Goal: Check status: Check status

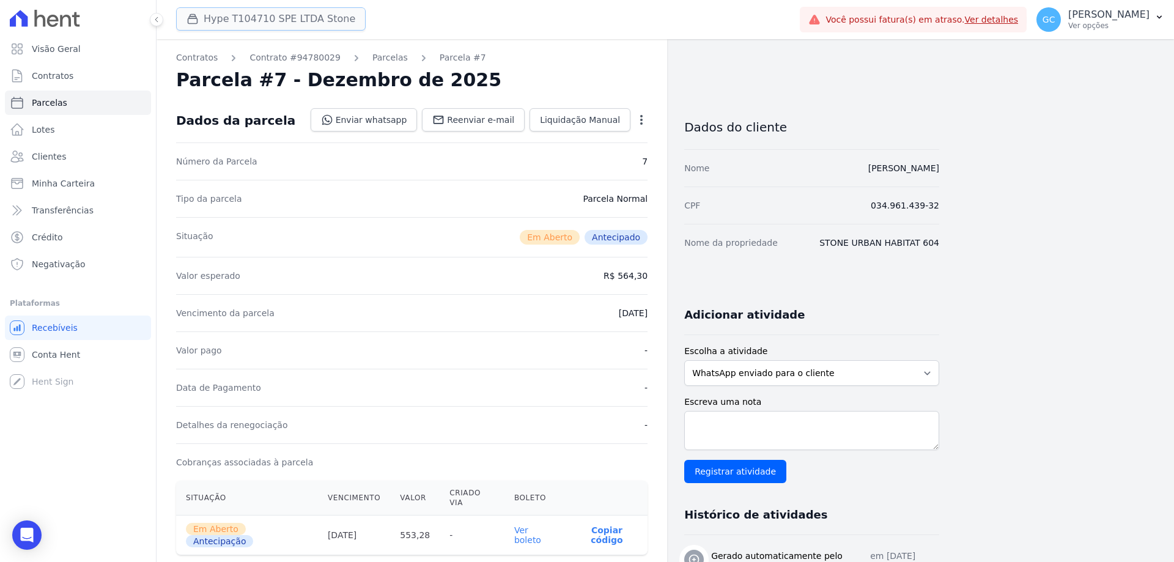
click at [261, 18] on button "Hype T104710 SPE LTDA Stone" at bounding box center [271, 18] width 190 height 23
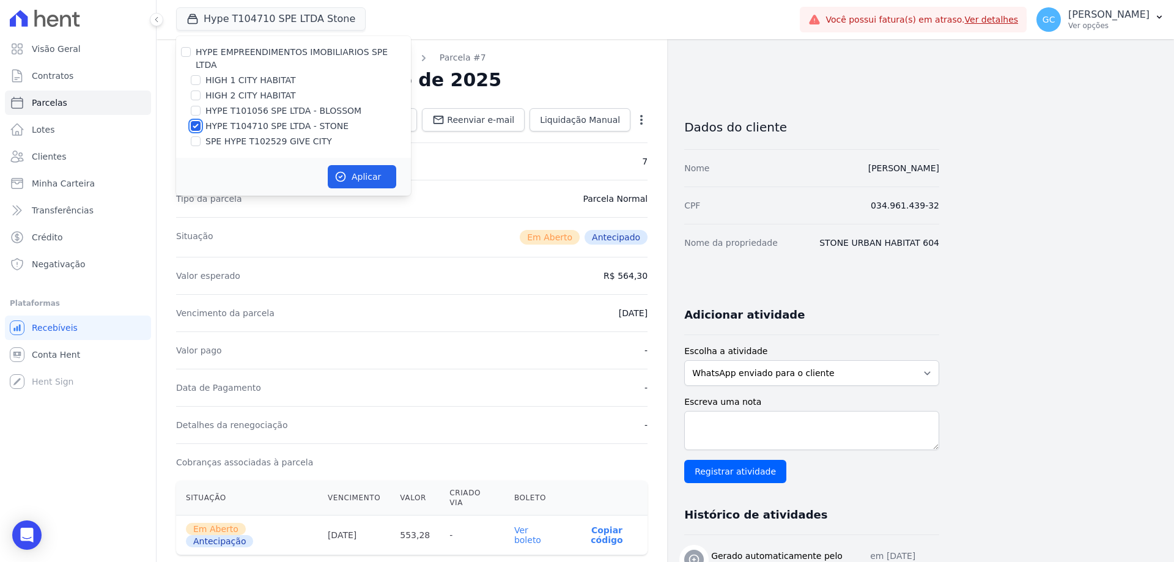
drag, startPoint x: 196, startPoint y: 114, endPoint x: 197, endPoint y: 97, distance: 17.1
click at [197, 121] on input "HYPE T104710 SPE LTDA - STONE" at bounding box center [196, 126] width 10 height 10
checkbox input "false"
click at [195, 89] on div at bounding box center [196, 95] width 10 height 12
click at [195, 91] on input "HIGH 2 CITY HABITAT" at bounding box center [196, 96] width 10 height 10
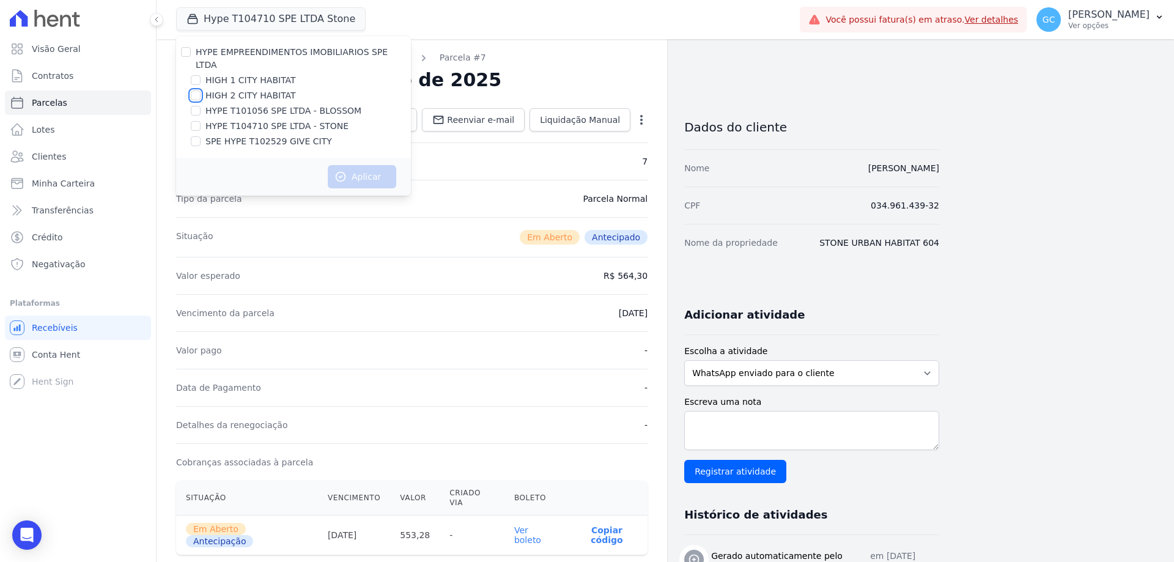
checkbox input "true"
click at [196, 75] on input "HIGH 1 CITY HABITAT" at bounding box center [196, 80] width 10 height 10
checkbox input "true"
click at [375, 165] on button "Aplicar" at bounding box center [362, 176] width 69 height 23
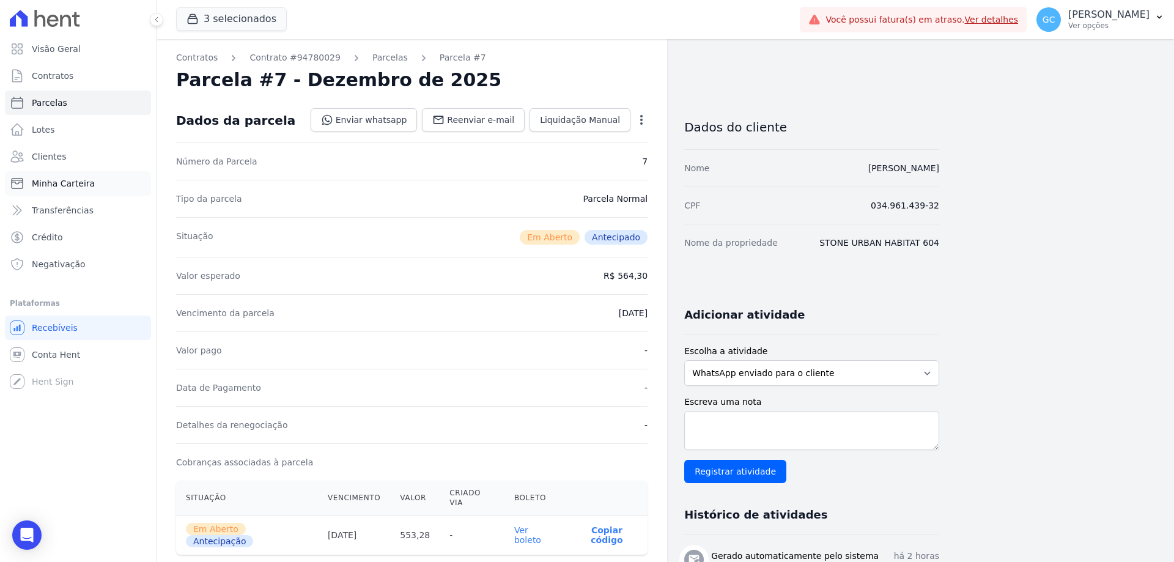
click at [73, 184] on span "Minha Carteira" at bounding box center [63, 183] width 63 height 12
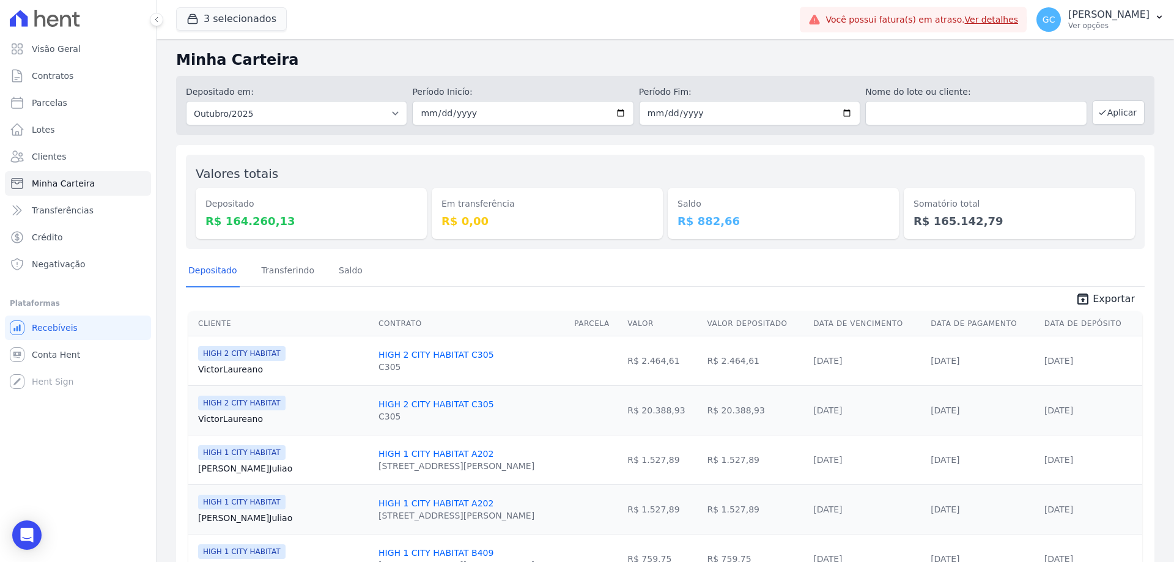
click at [62, 158] on span "Clientes" at bounding box center [49, 156] width 34 height 12
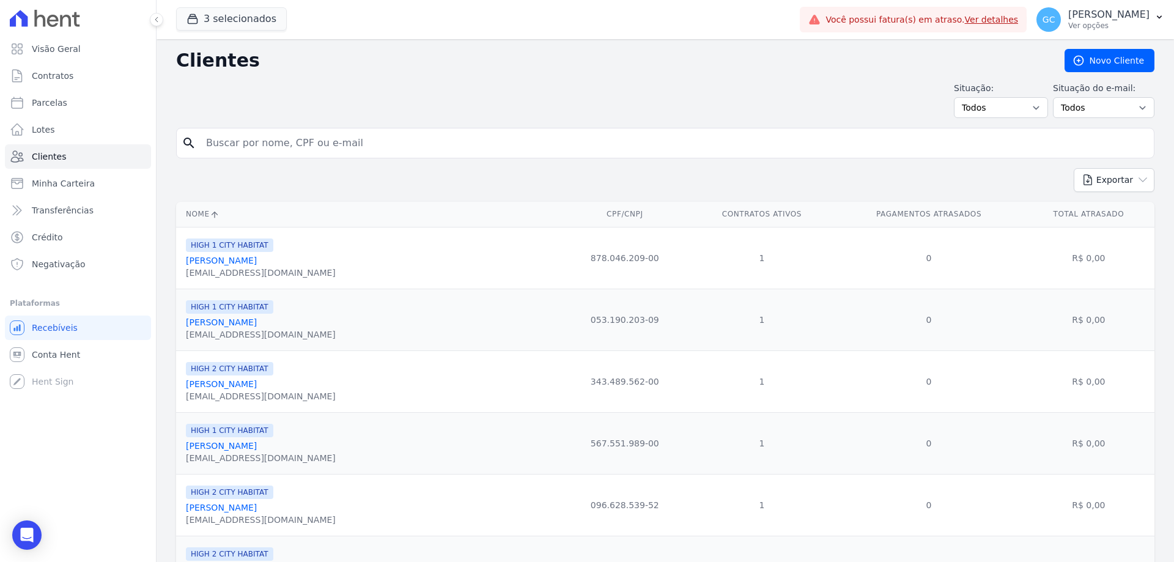
click at [248, 143] on input "search" at bounding box center [674, 143] width 951 height 24
paste input "[PERSON_NAME]"
type input "[PERSON_NAME]"
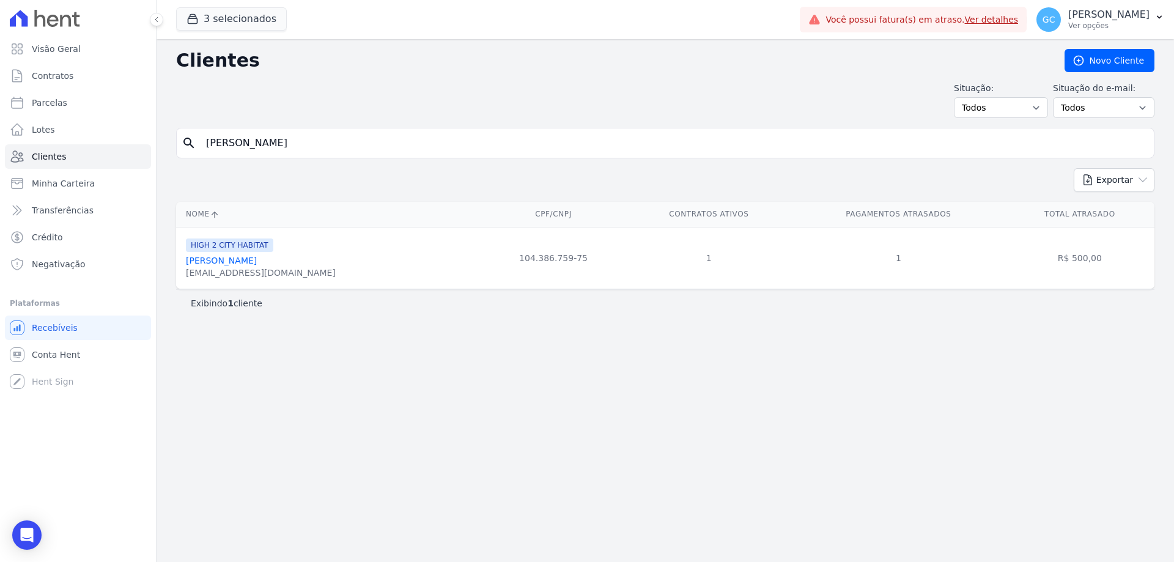
click at [257, 259] on link "[PERSON_NAME]" at bounding box center [221, 261] width 71 height 10
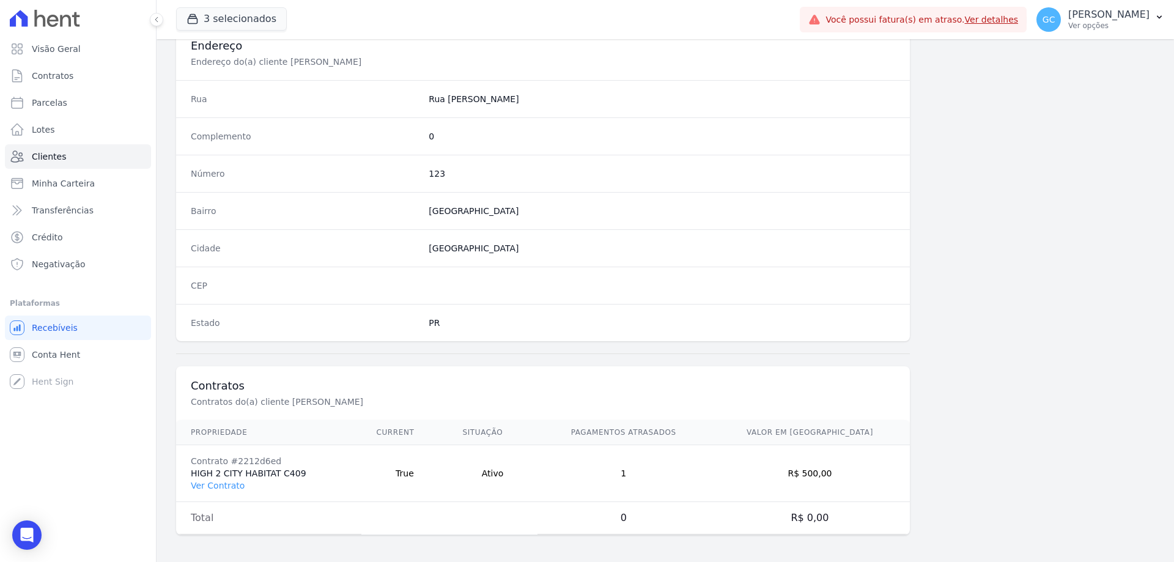
scroll to position [582, 0]
click at [207, 483] on link "Ver Contrato" at bounding box center [218, 483] width 54 height 10
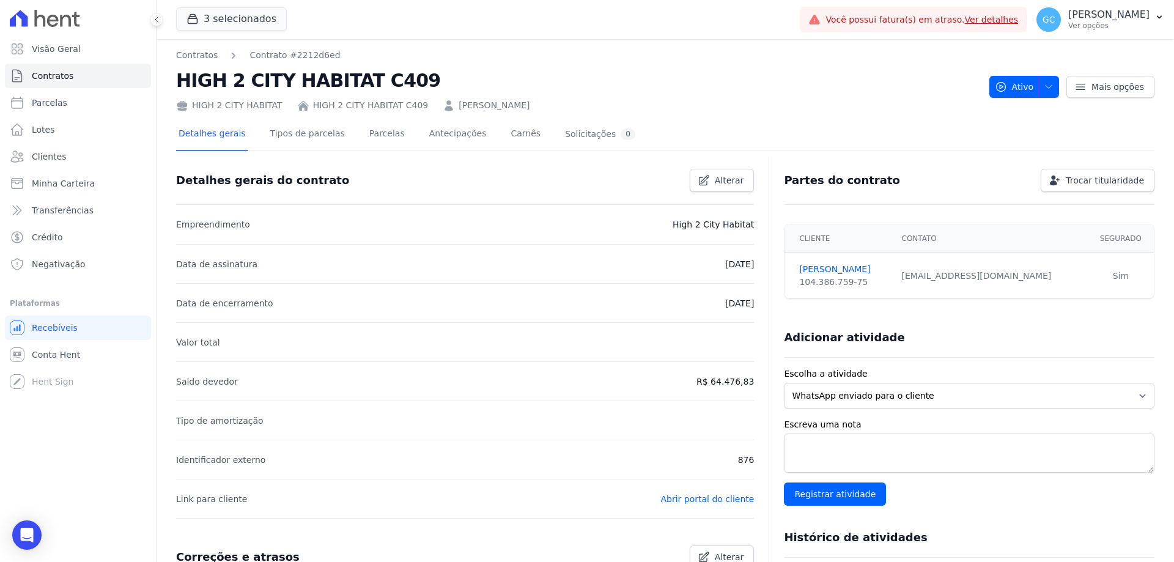
scroll to position [61, 0]
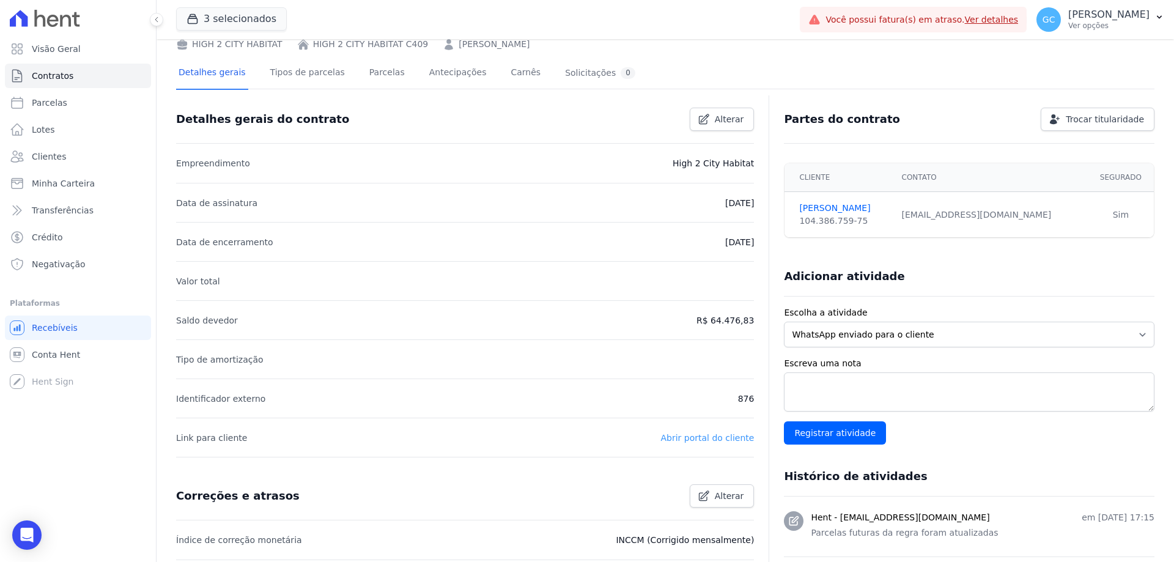
click at [700, 436] on link "Abrir portal do cliente" at bounding box center [708, 438] width 94 height 10
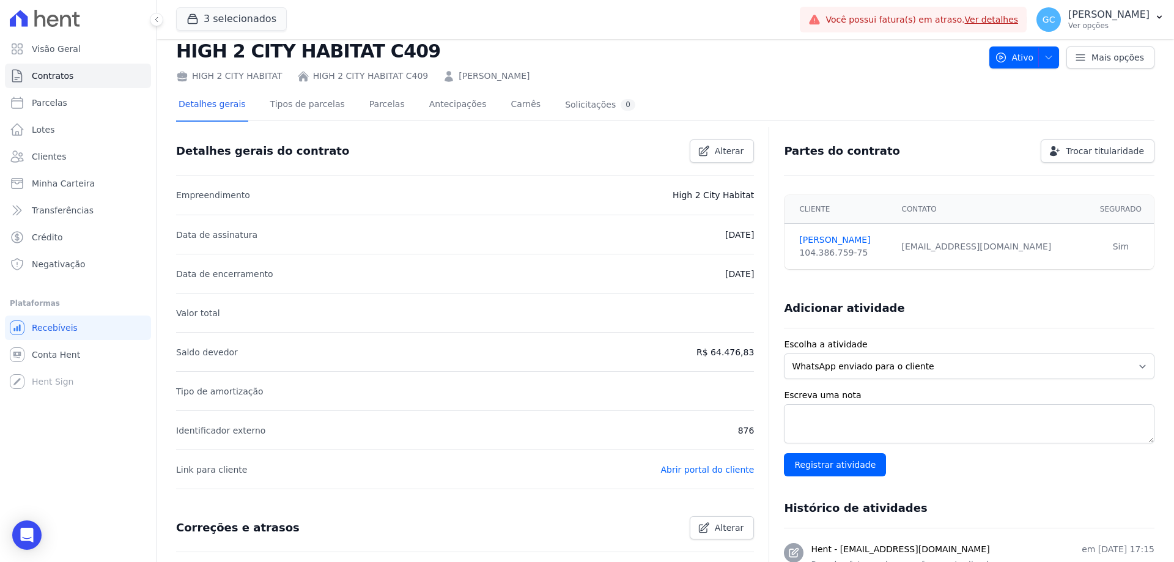
scroll to position [0, 0]
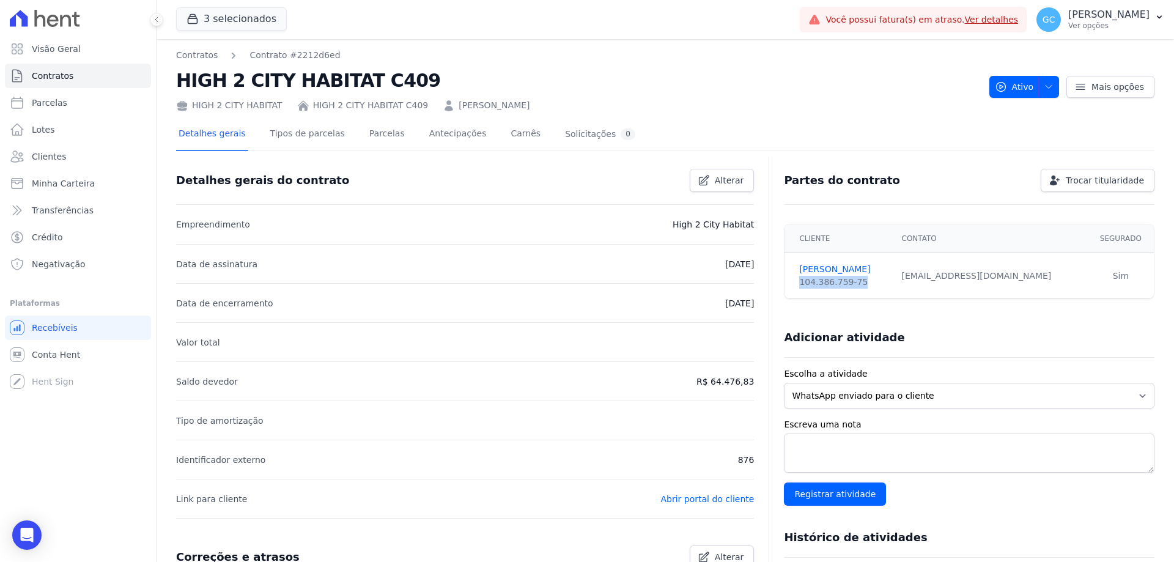
drag, startPoint x: 856, startPoint y: 286, endPoint x: 785, endPoint y: 286, distance: 70.3
click at [785, 286] on td "[PERSON_NAME] 104.386.759-75" at bounding box center [839, 276] width 109 height 46
copy div "104.386.759-75"
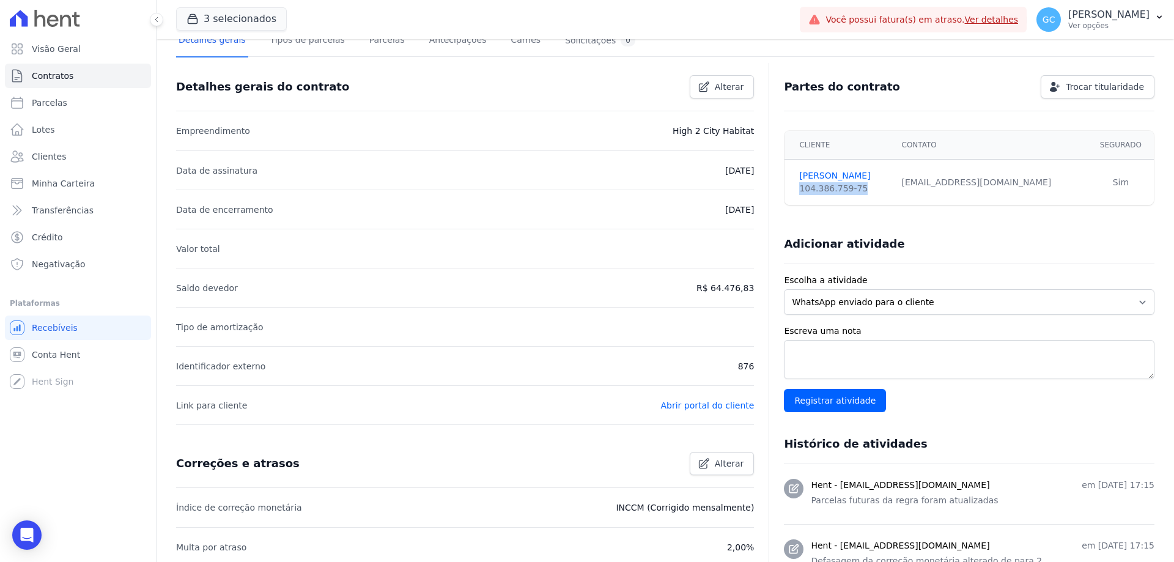
scroll to position [122, 0]
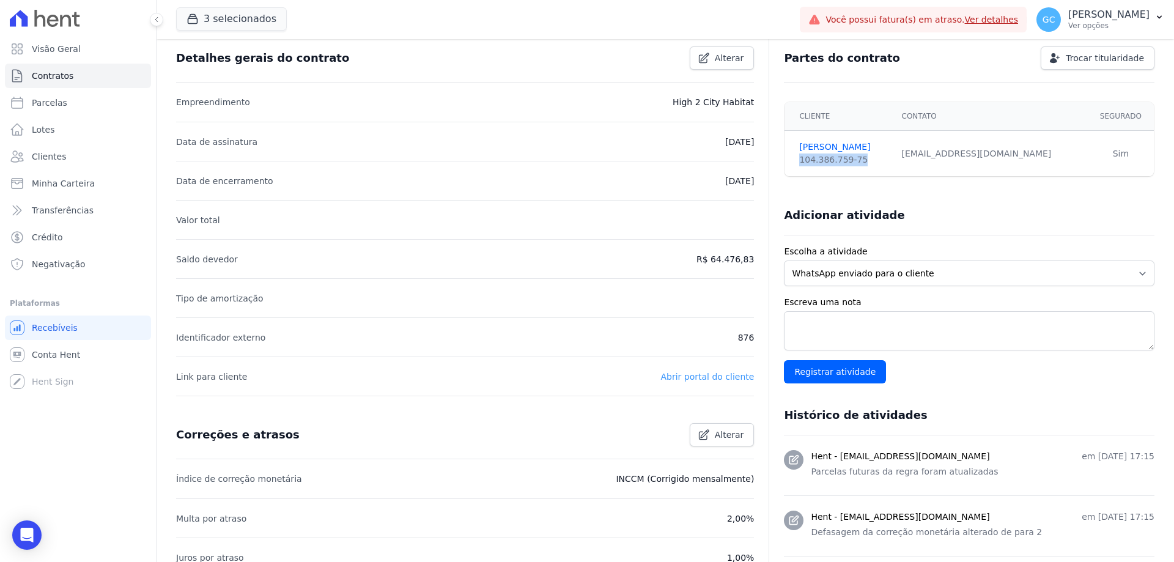
click at [697, 374] on link "Abrir portal do cliente" at bounding box center [708, 377] width 94 height 10
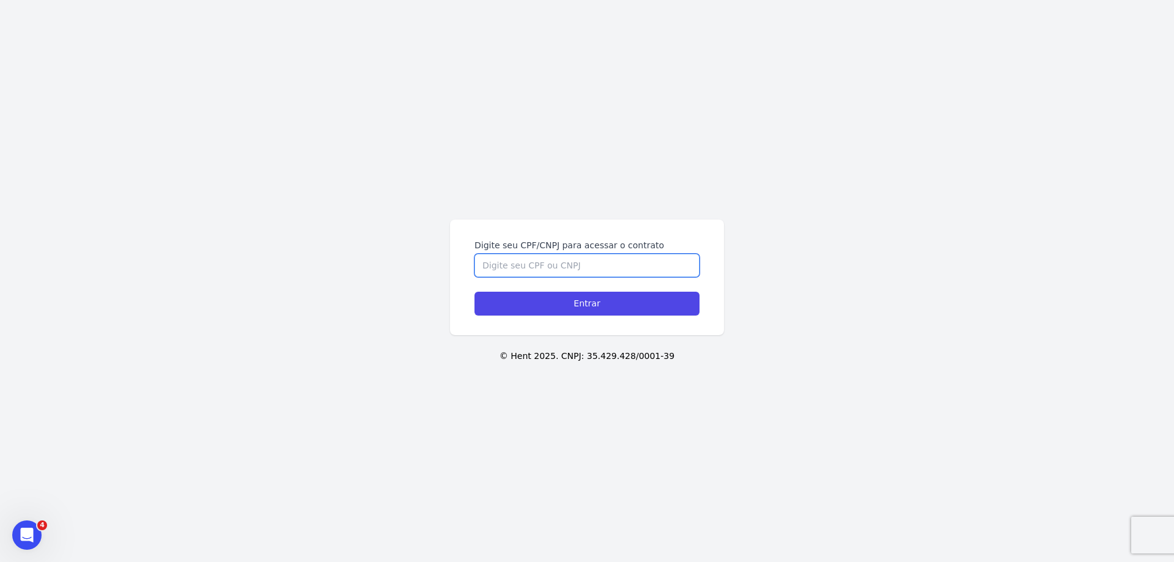
click at [540, 258] on input "Digite seu CPF/CNPJ para acessar o contrato" at bounding box center [587, 265] width 225 height 23
paste input "104.386.759-75"
type input "104.386.759-75"
click at [575, 310] on input "Entrar" at bounding box center [587, 304] width 225 height 24
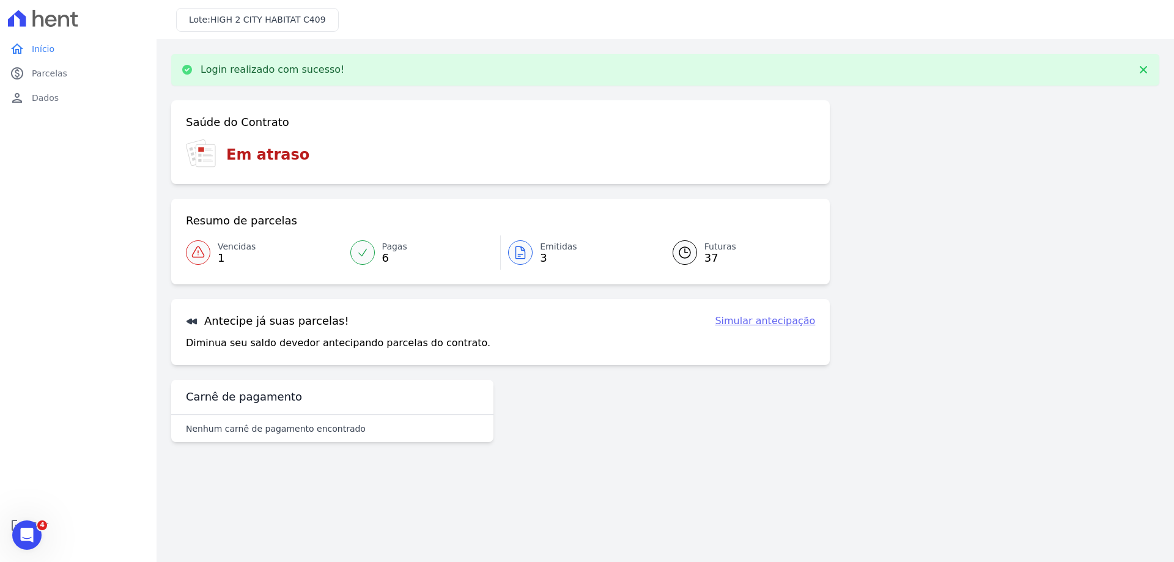
click at [250, 254] on span "1" at bounding box center [237, 258] width 38 height 10
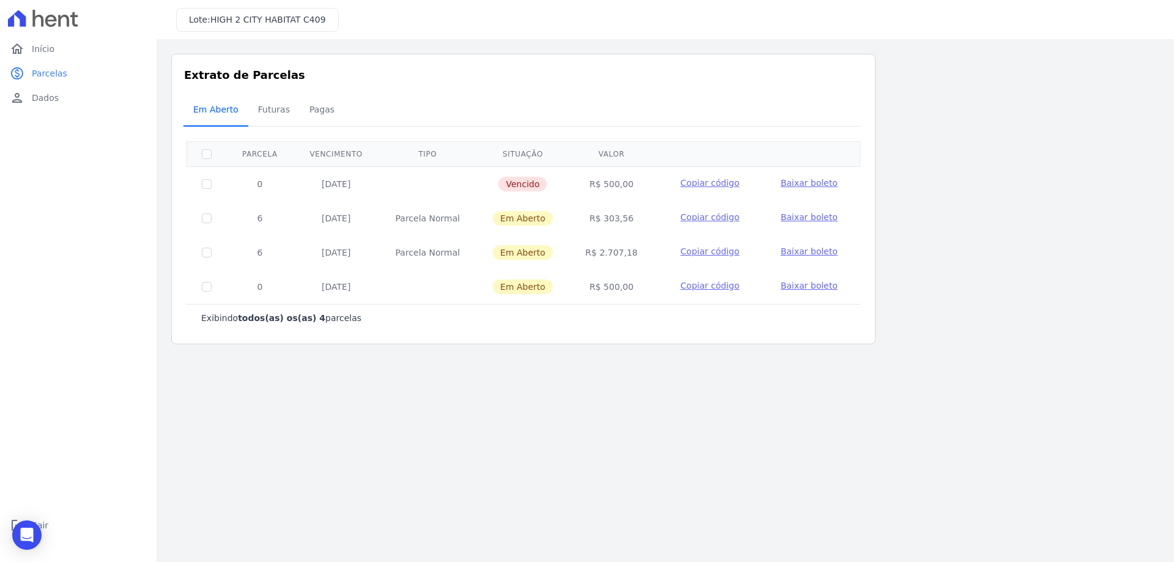
click at [210, 114] on span "Em Aberto" at bounding box center [216, 109] width 60 height 24
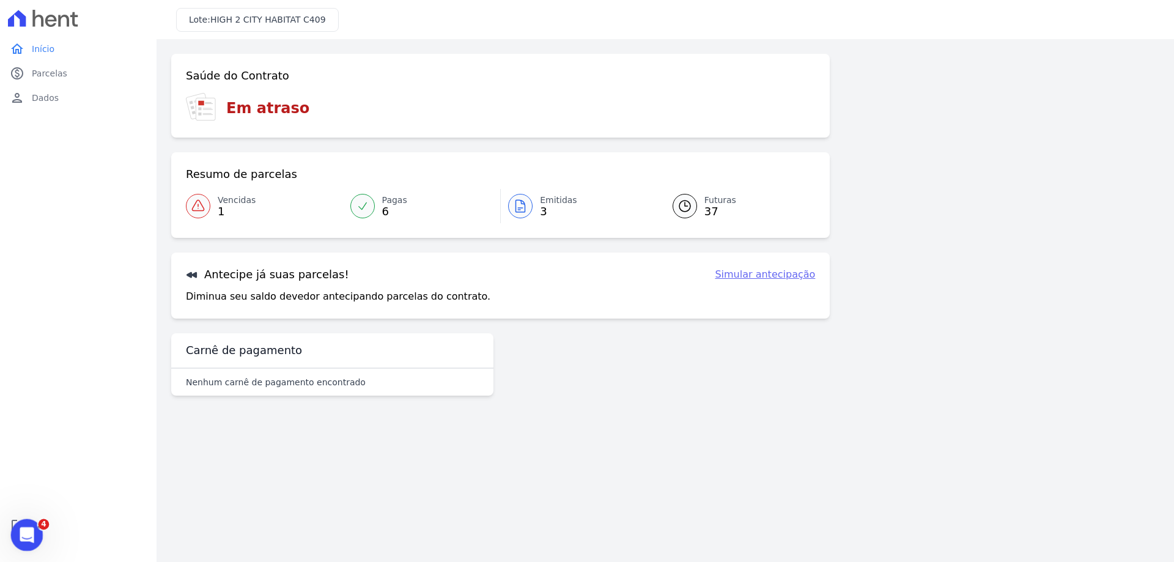
click at [28, 536] on icon "Abertura do Messenger da Intercom" at bounding box center [25, 534] width 20 height 20
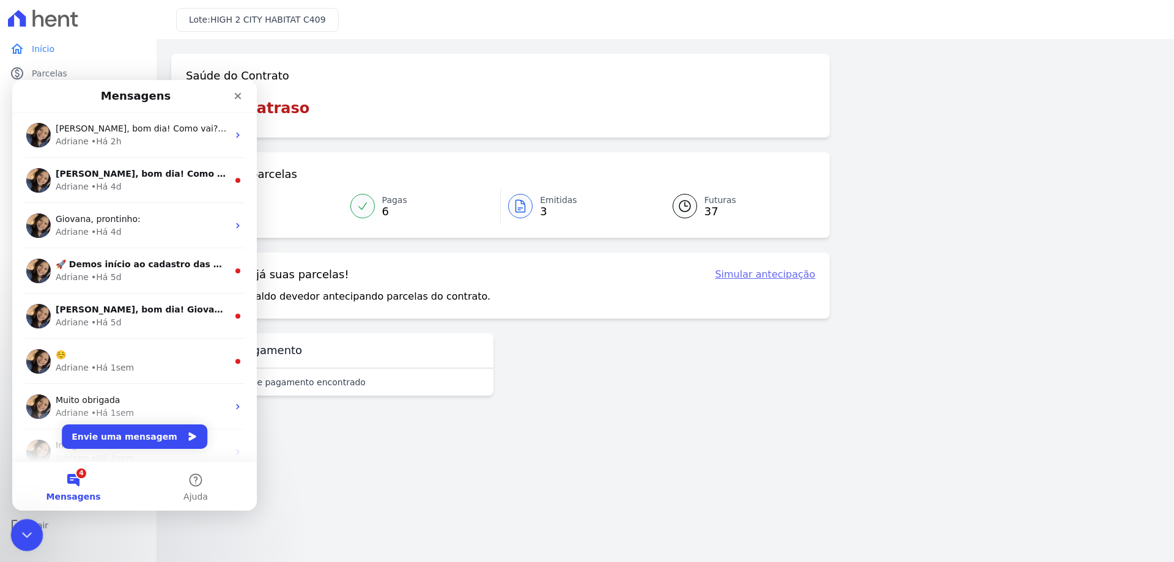
click at [28, 539] on icon "Encerramento do Messenger da Intercom" at bounding box center [25, 533] width 15 height 15
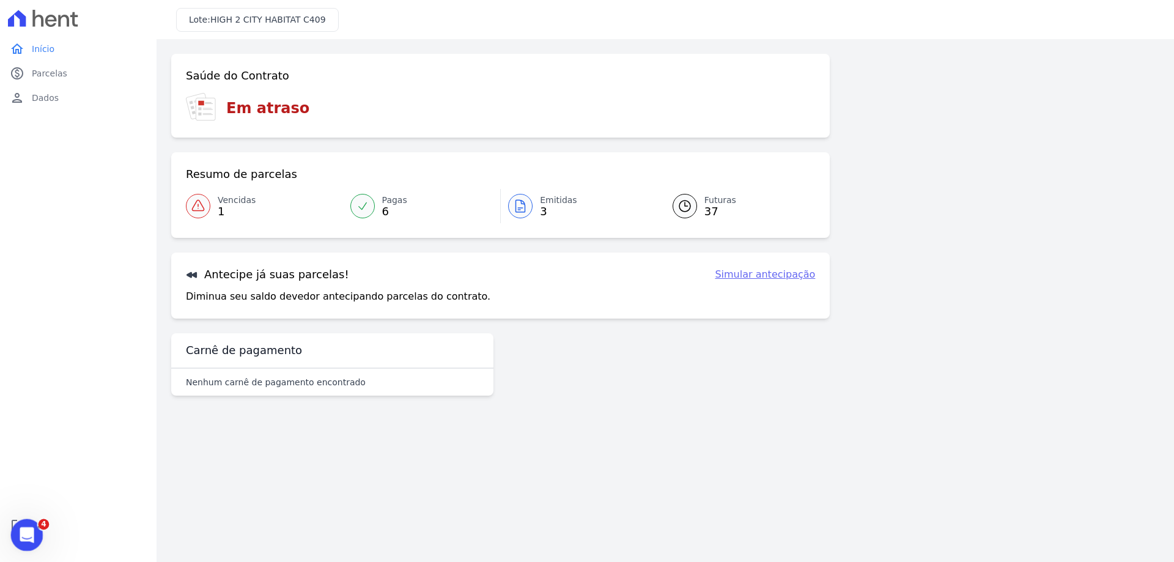
click at [12, 524] on body "home Início home Início paid Parcelas paid Parcelas person Dados person Dados l…" at bounding box center [587, 281] width 1174 height 562
click at [7, 516] on link "logout Sair" at bounding box center [78, 525] width 147 height 24
